Goal: Task Accomplishment & Management: Manage account settings

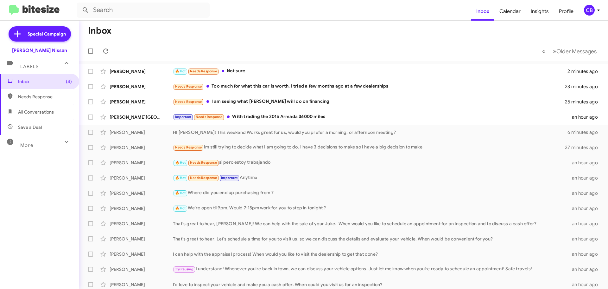
click at [23, 143] on span "More" at bounding box center [26, 145] width 13 height 6
click at [596, 12] on icon at bounding box center [599, 10] width 8 height 8
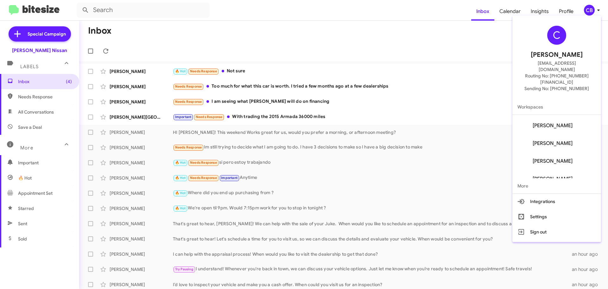
scroll to position [43, 0]
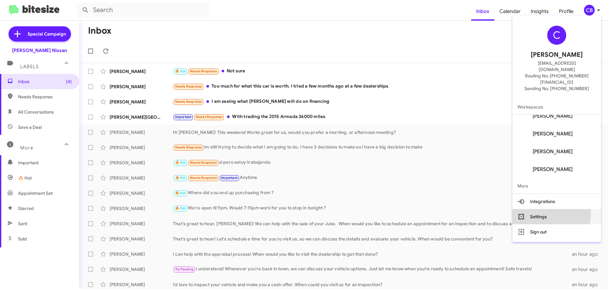
click at [554, 209] on button "Settings" at bounding box center [556, 216] width 89 height 15
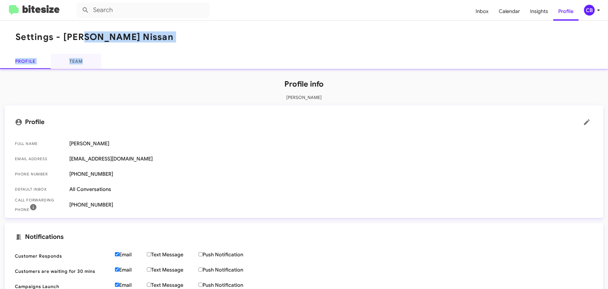
drag, startPoint x: 80, startPoint y: 53, endPoint x: 80, endPoint y: 56, distance: 3.2
click at [80, 55] on div "Settings - [PERSON_NAME] Nissan Profile Team" at bounding box center [304, 45] width 608 height 48
click at [78, 64] on link "Team" at bounding box center [76, 61] width 51 height 15
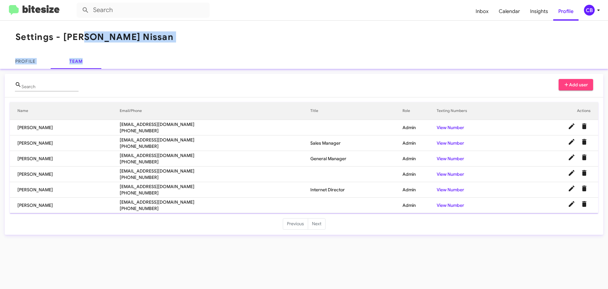
click at [588, 191] on button "Delete User" at bounding box center [584, 188] width 13 height 13
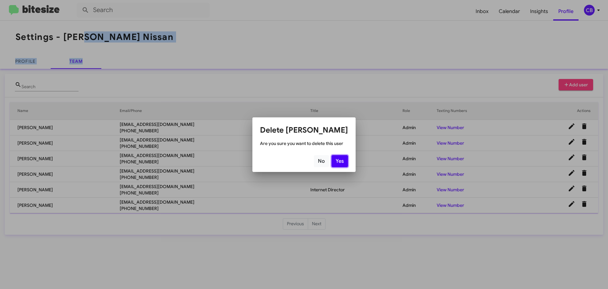
click at [337, 163] on button "Yes" at bounding box center [340, 161] width 16 height 12
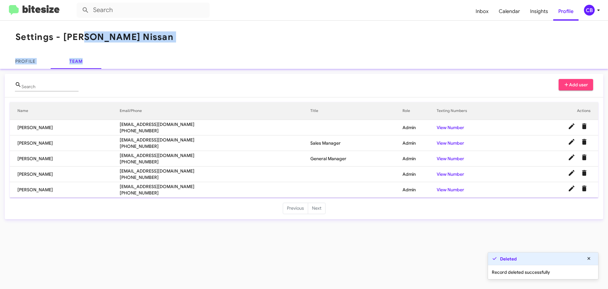
click at [37, 11] on img at bounding box center [34, 10] width 51 height 10
